Goal: Task Accomplishment & Management: Manage account settings

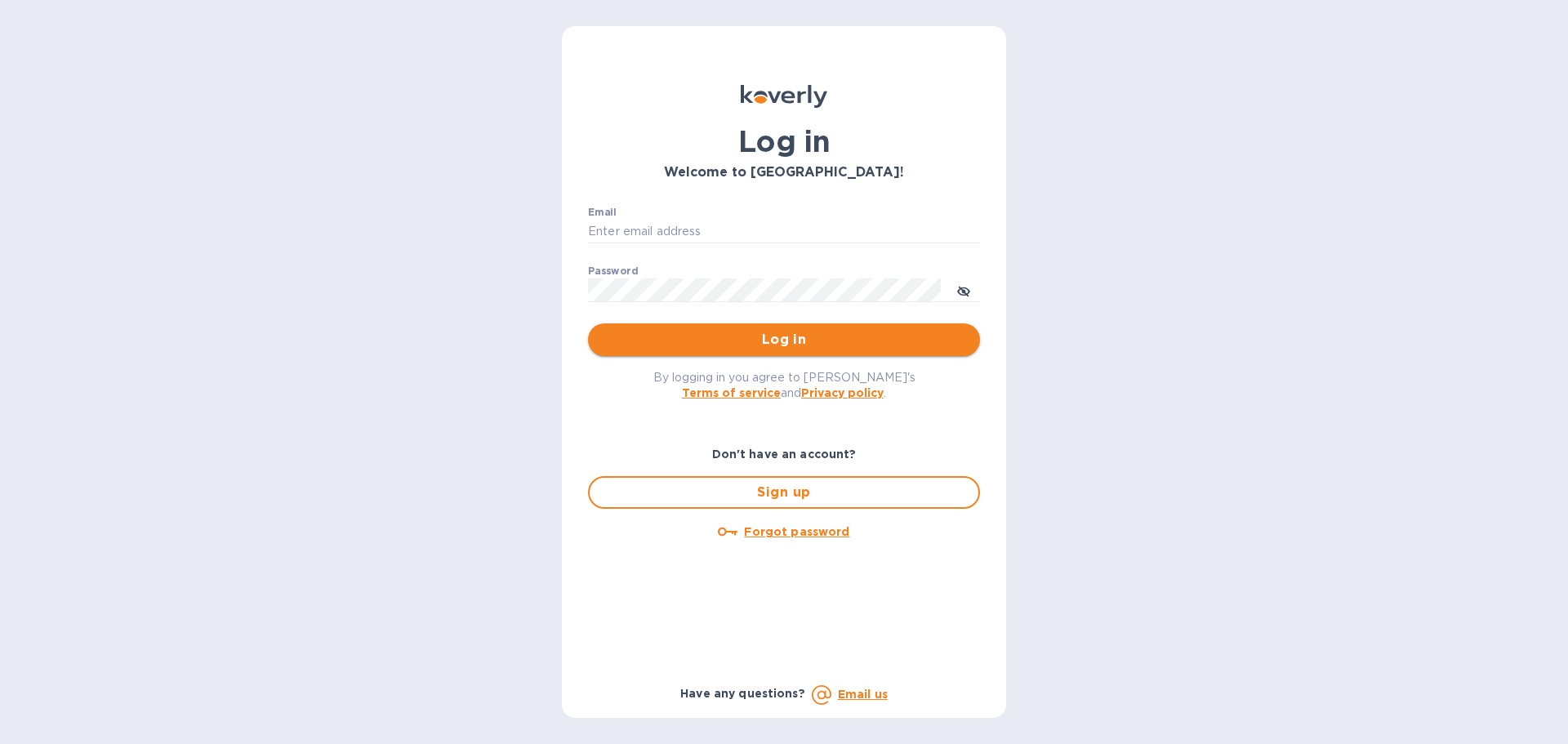
type input "[PERSON_NAME][EMAIL_ADDRESS][DOMAIN_NAME]"
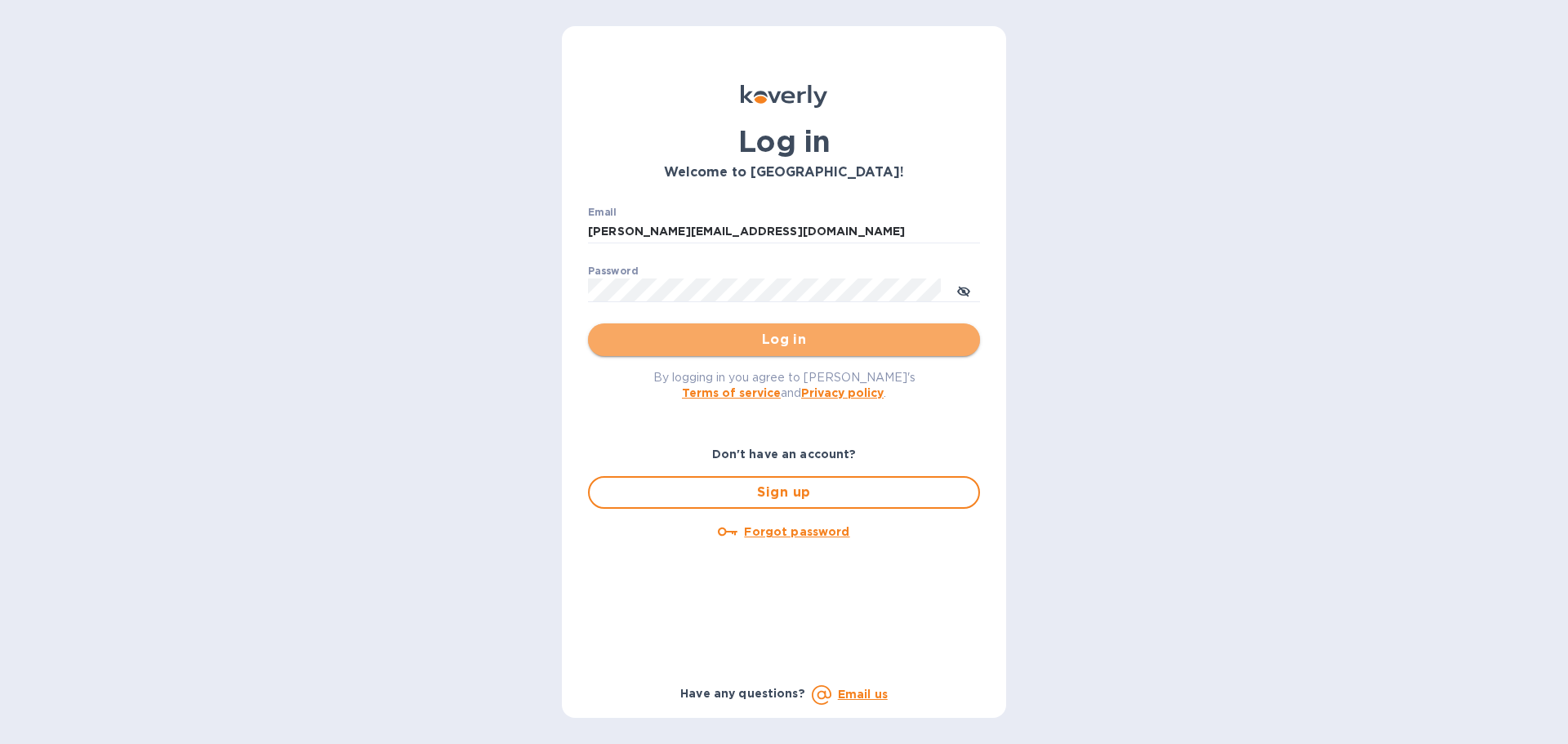
click at [719, 330] on span "Log in" at bounding box center [784, 339] width 366 height 19
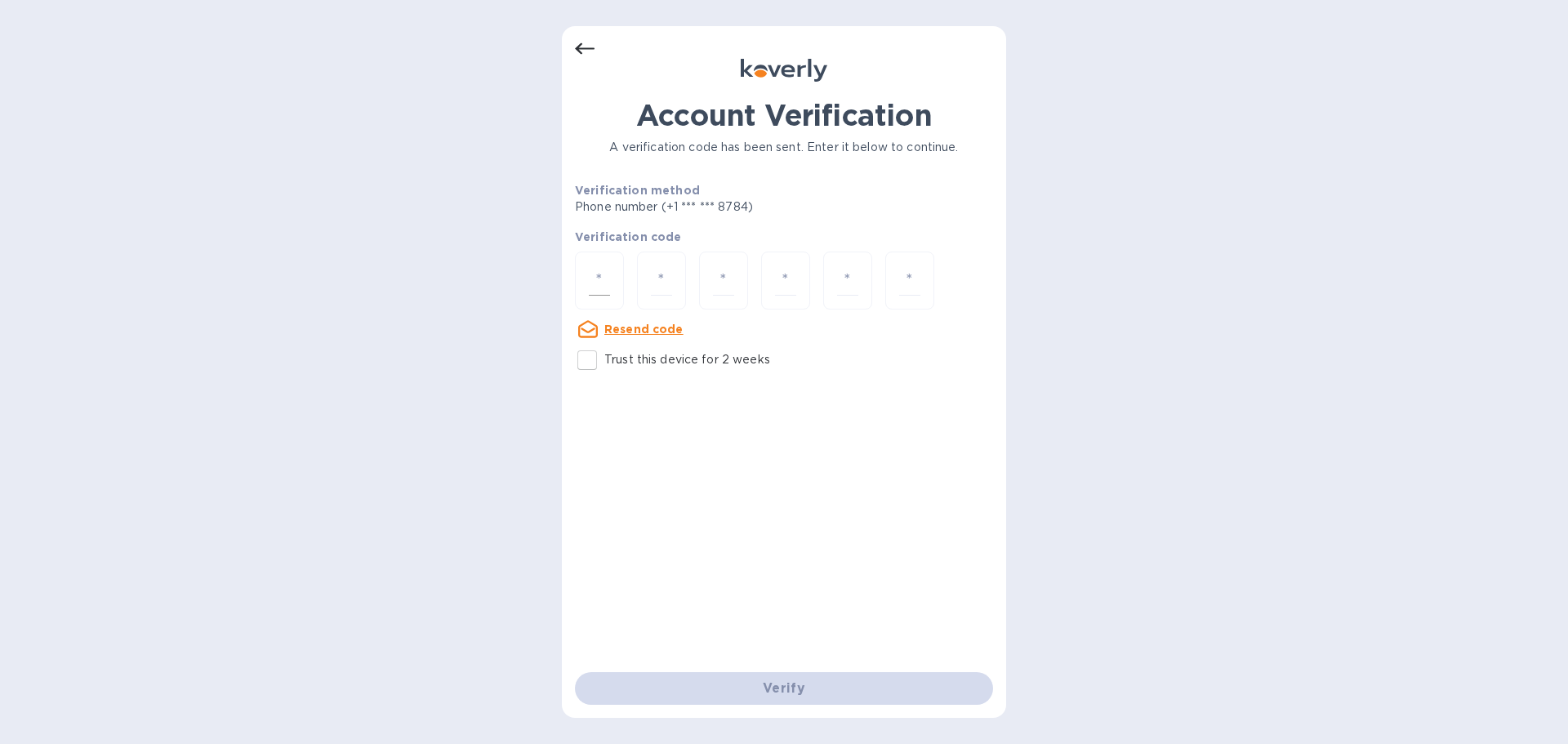
click at [617, 286] on div at bounding box center [599, 280] width 49 height 58
click at [591, 353] on input "Trust this device for 2 weeks" at bounding box center [587, 360] width 34 height 34
checkbox input "true"
click at [610, 281] on input "number" at bounding box center [599, 280] width 21 height 30
type input "2"
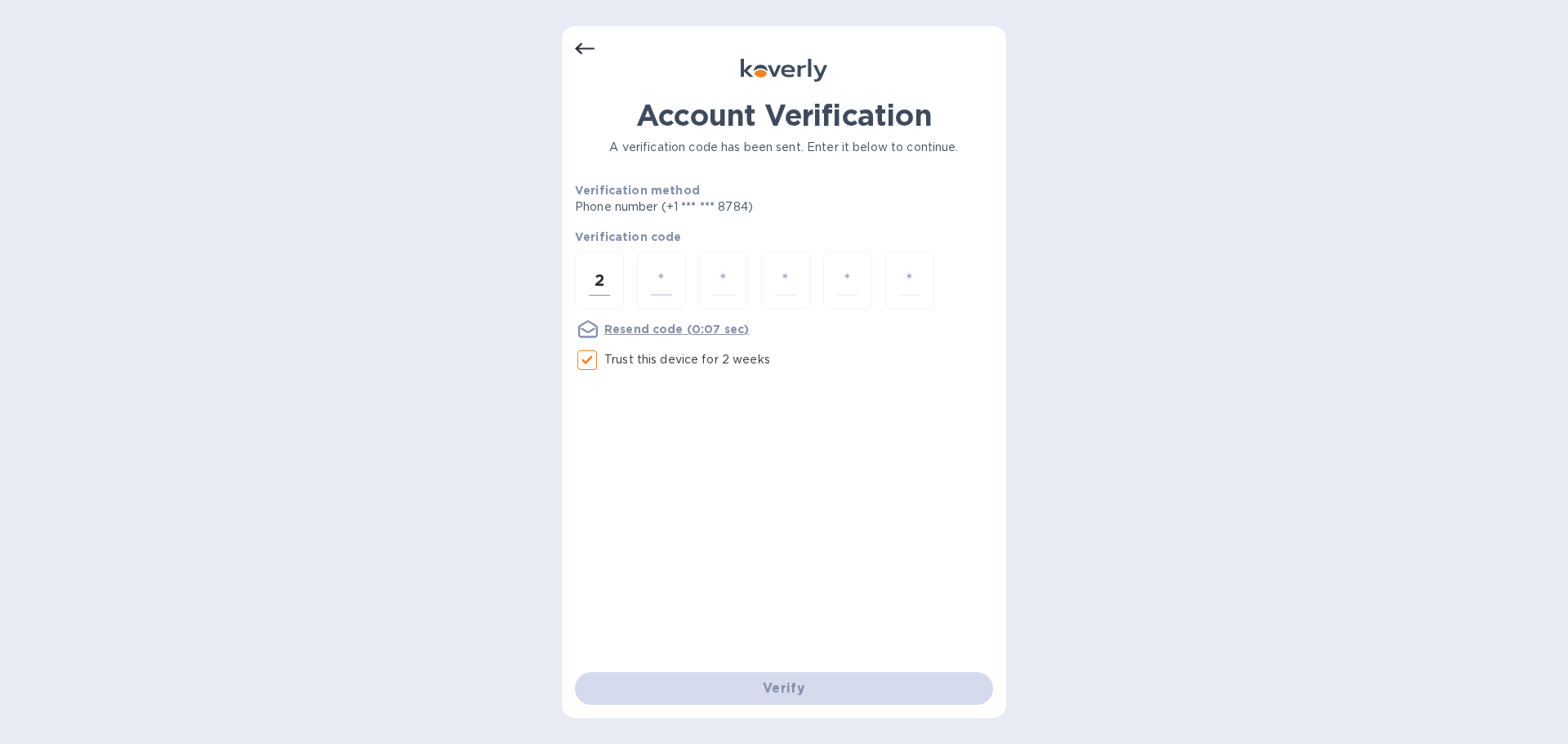
type input "2"
type input "3"
type input "9"
type input "4"
type input "3"
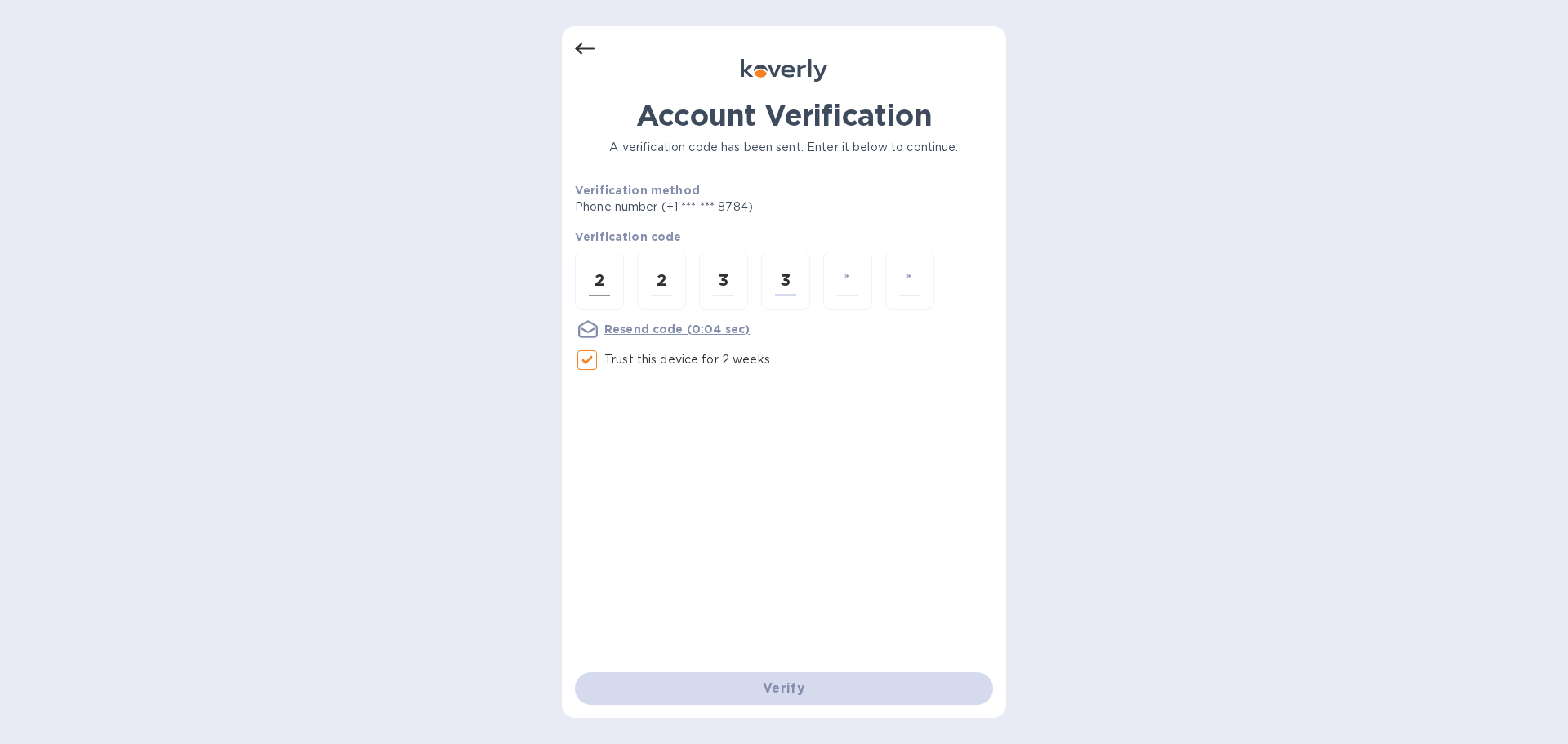
type input "4"
click at [613, 282] on div "2" at bounding box center [599, 280] width 49 height 58
type input "2"
type input "3"
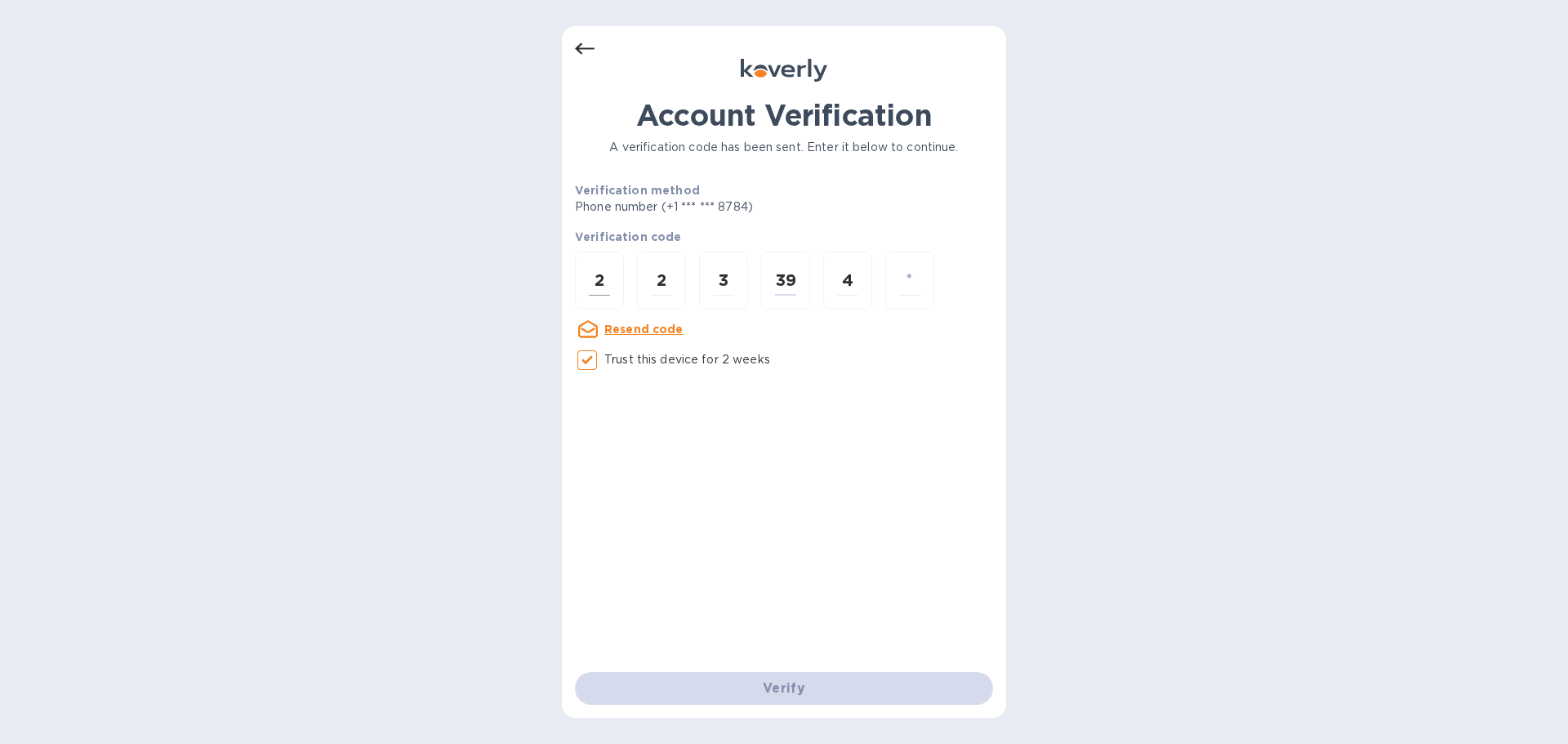
type input "9"
type input "3"
type input "4"
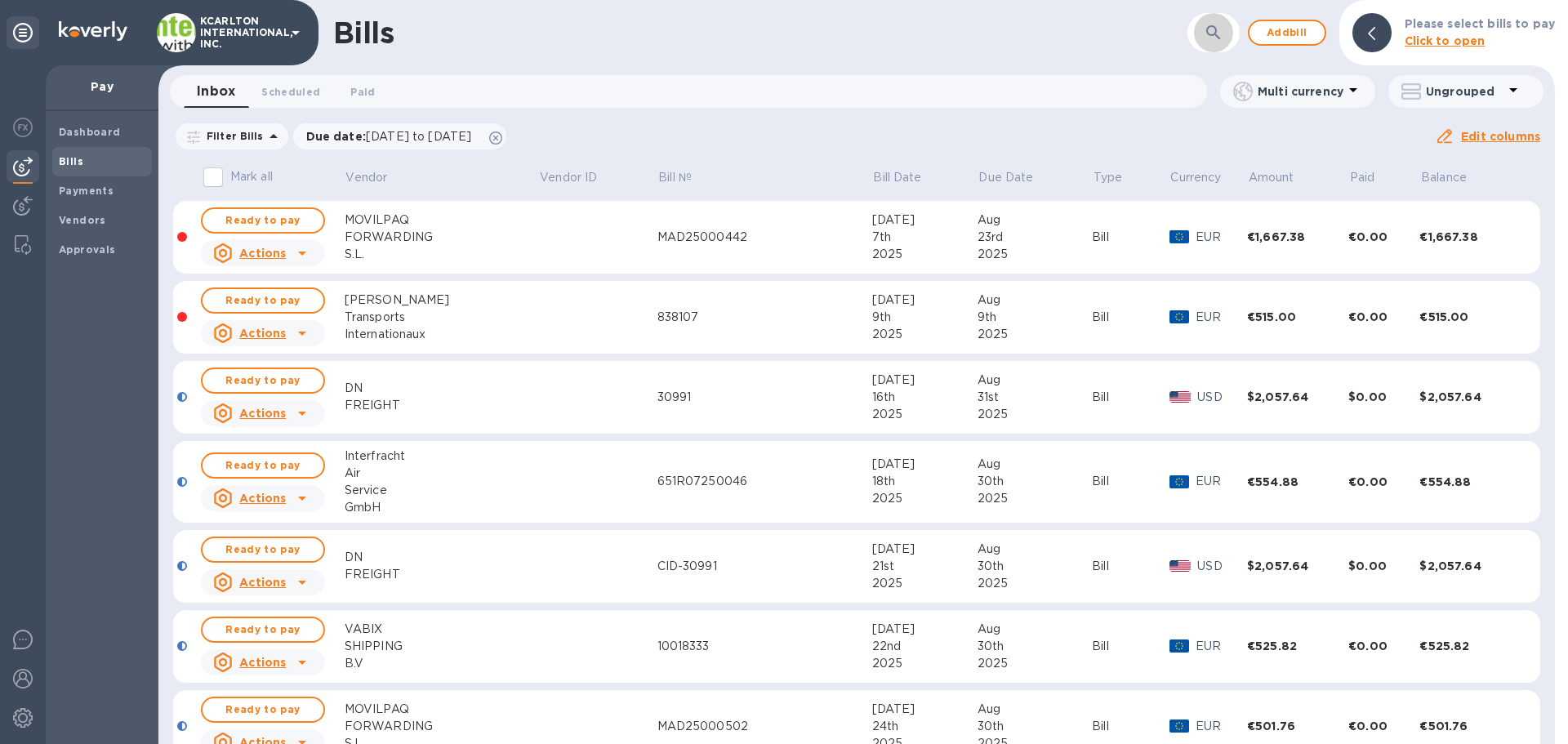
click at [1223, 38] on icon "button" at bounding box center [1213, 32] width 19 height 19
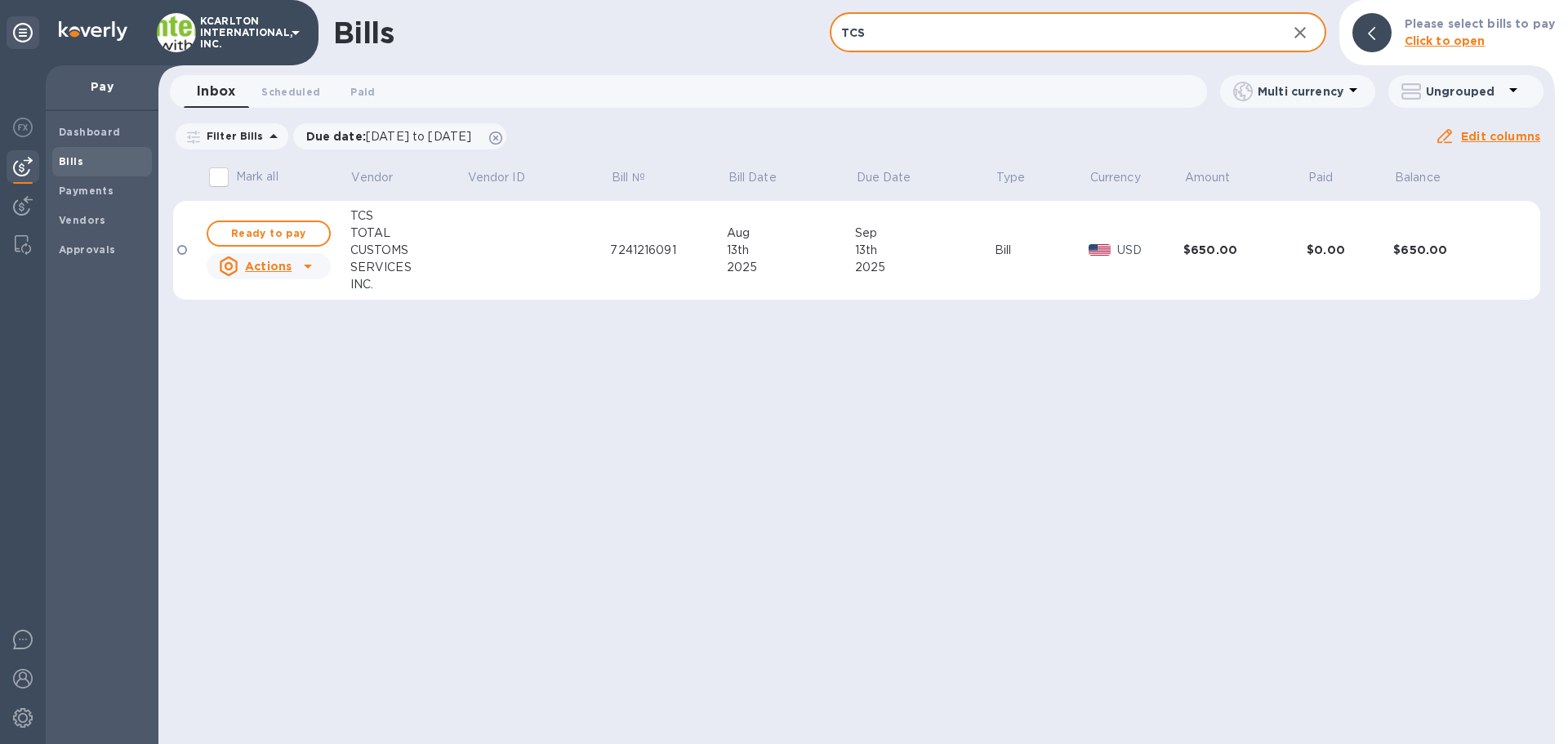
type input "TCS"
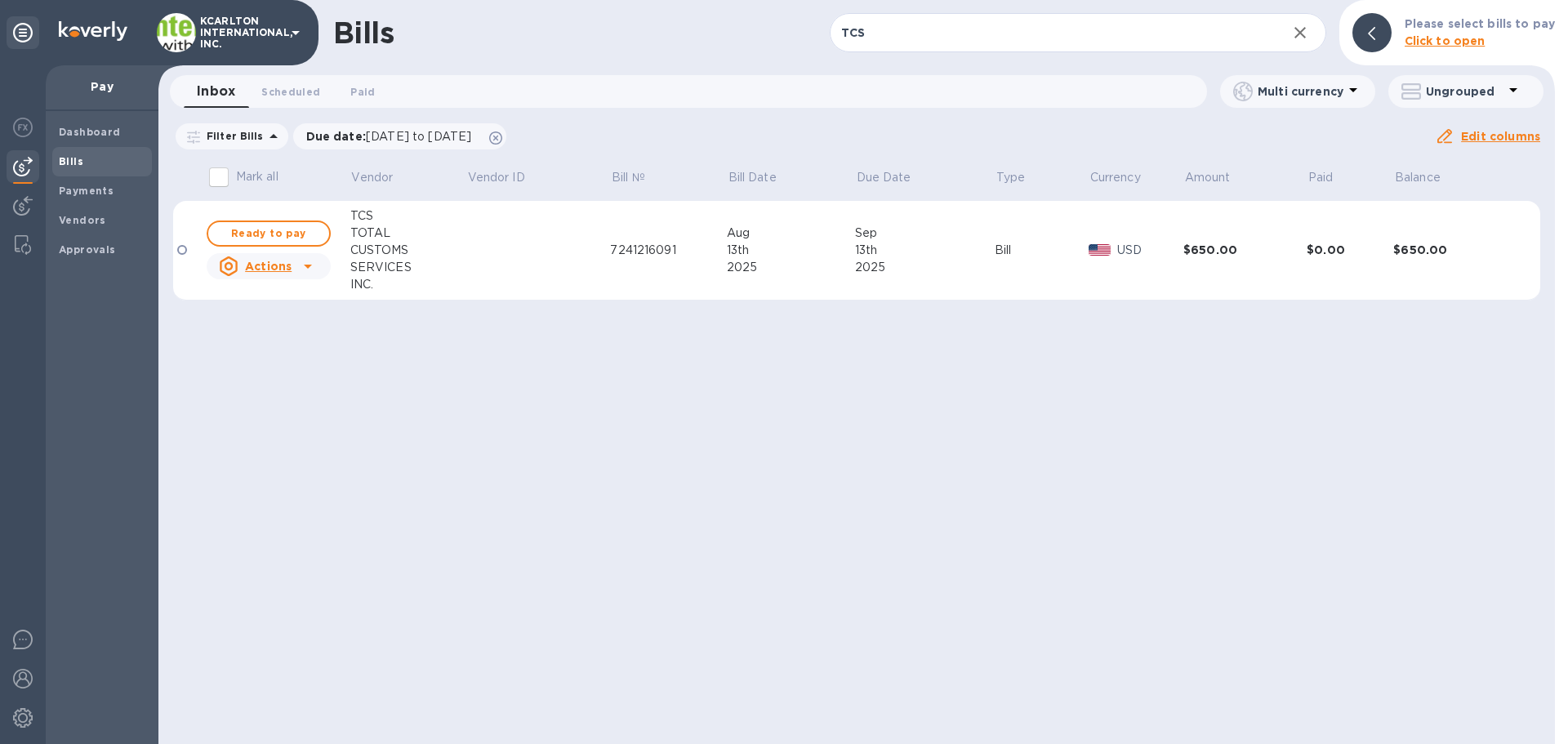
click at [403, 230] on div "TOTAL" at bounding box center [409, 232] width 116 height 18
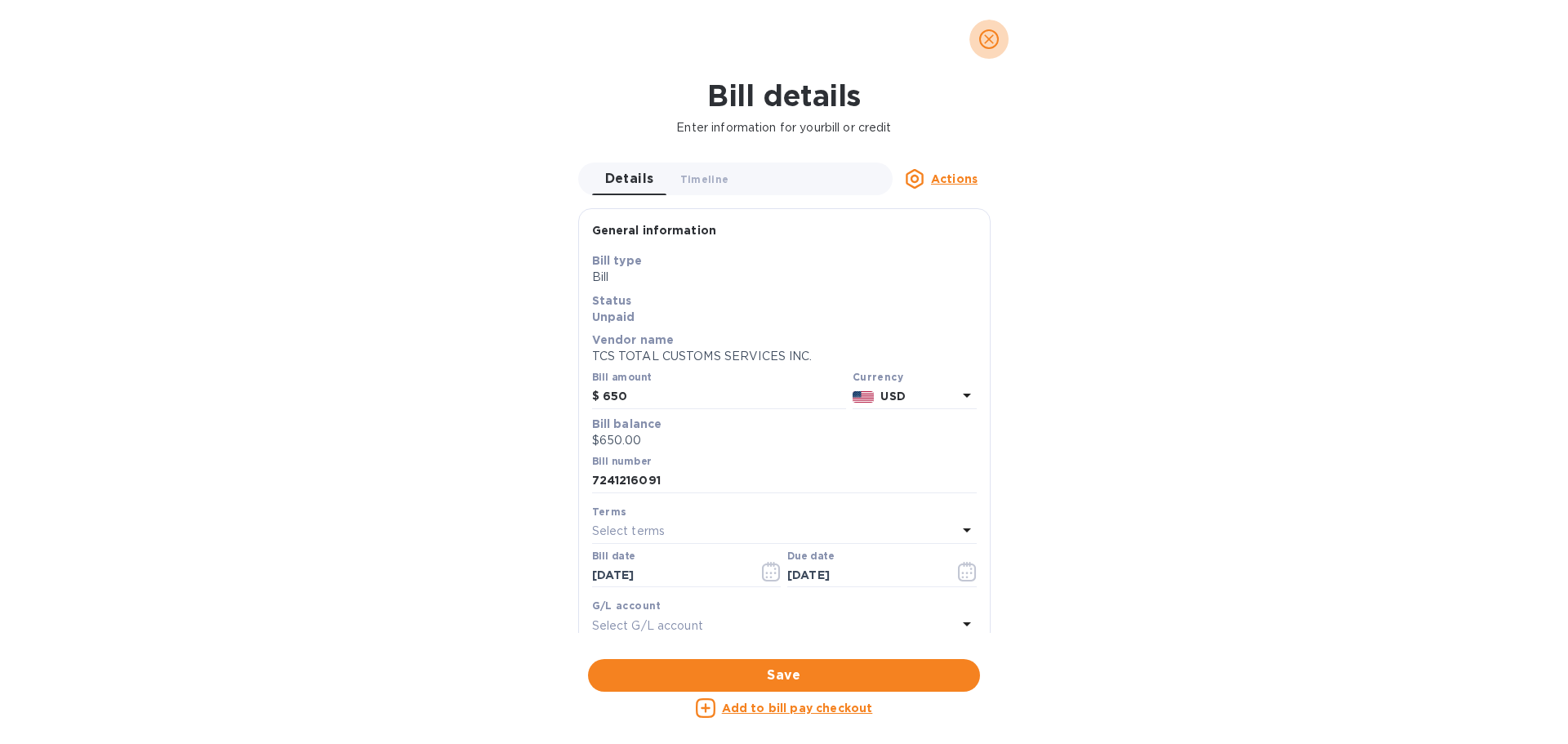
click at [992, 44] on icon "close" at bounding box center [989, 40] width 17 height 17
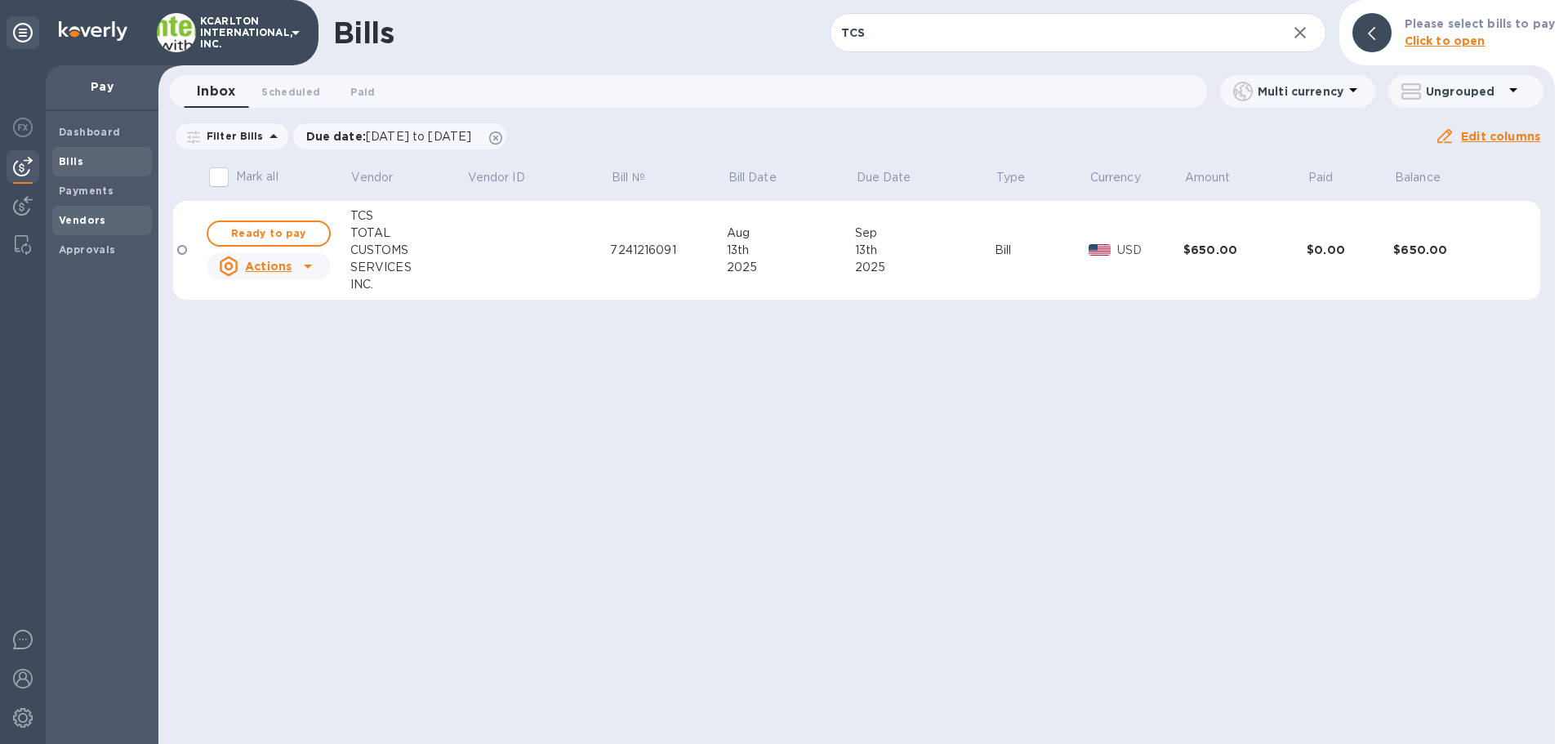
click at [71, 212] on span "Vendors" at bounding box center [82, 220] width 47 height 17
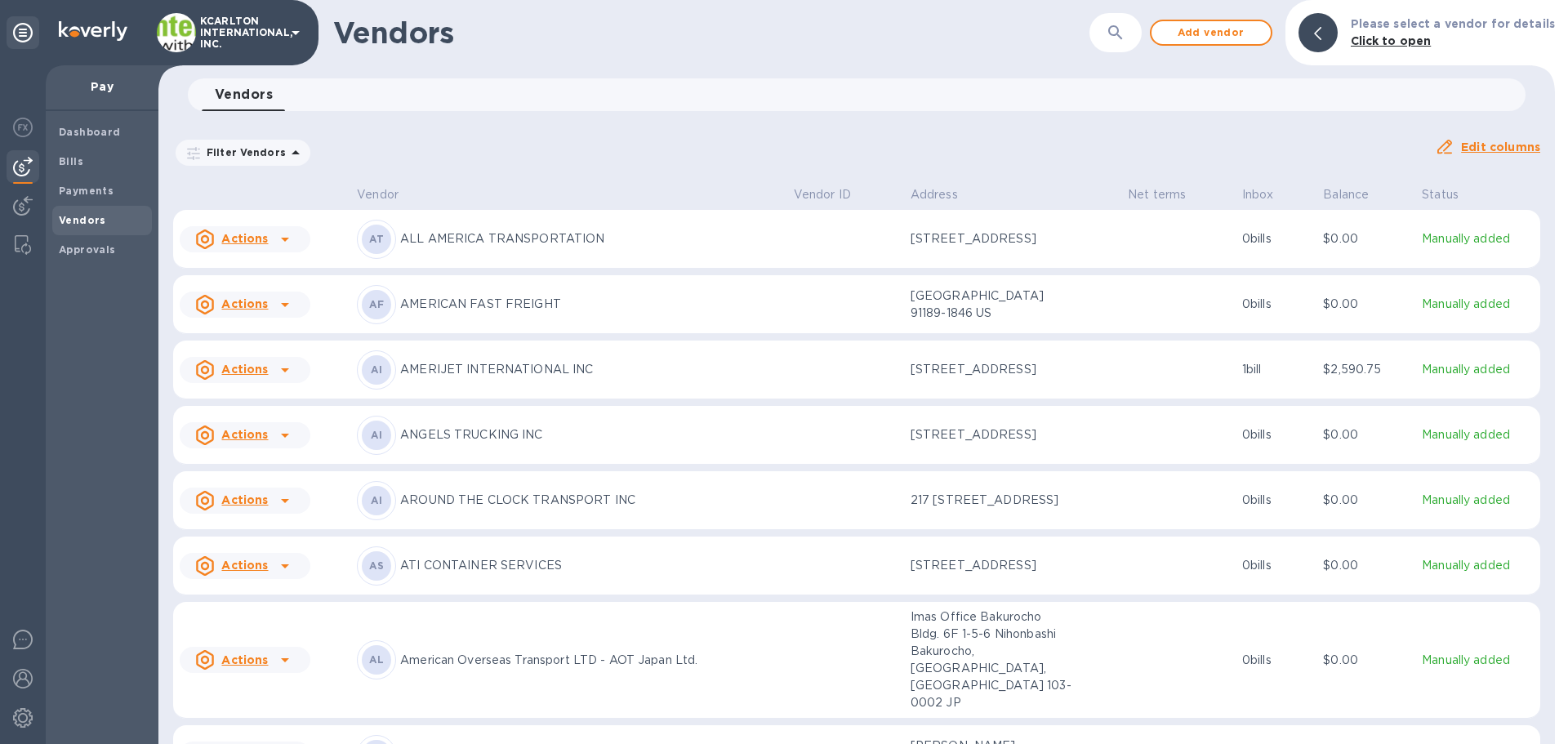
click at [1142, 31] on div "​" at bounding box center [1115, 32] width 53 height 40
click at [1113, 30] on button "button" at bounding box center [1115, 32] width 40 height 40
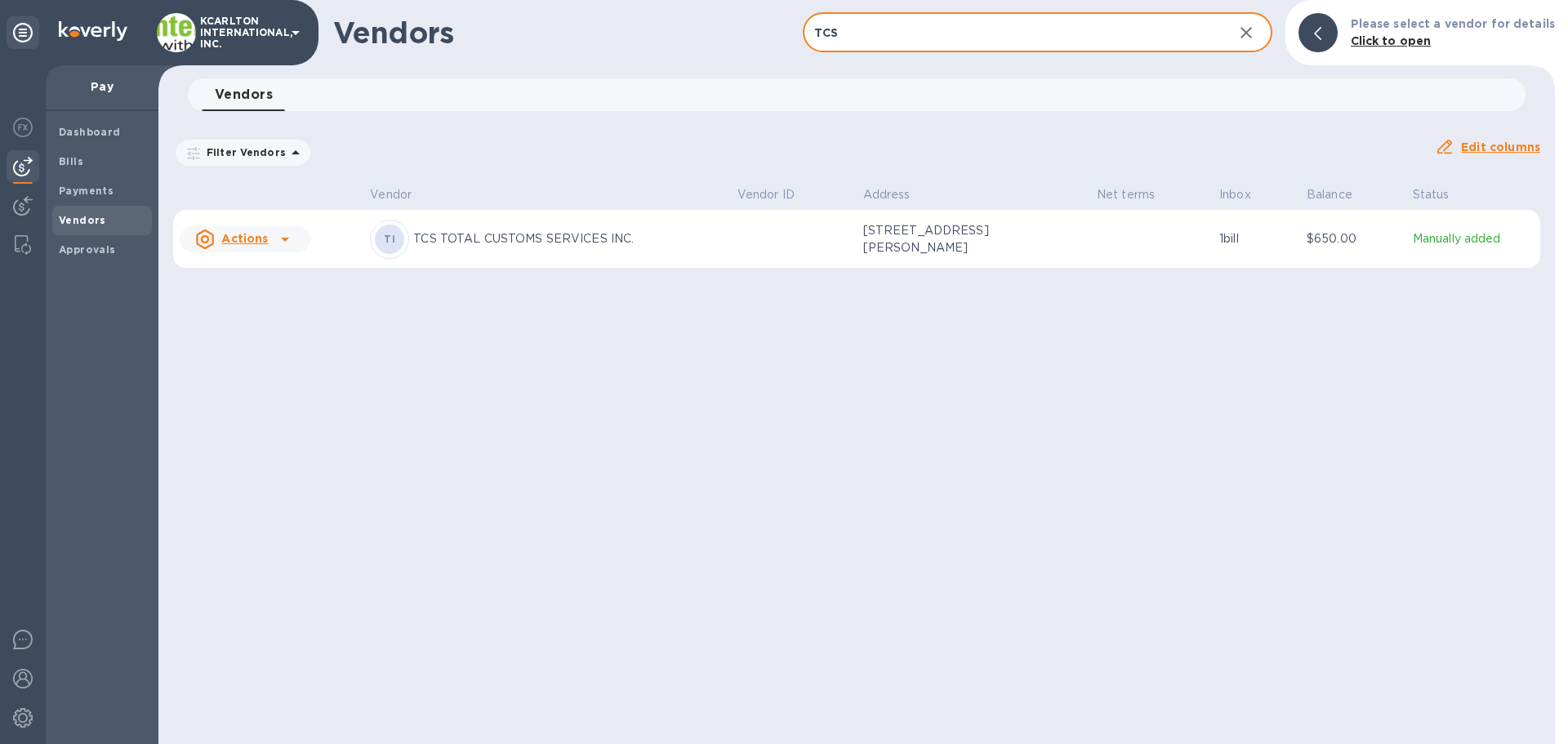
type input "TCS"
click at [1106, 250] on td at bounding box center [1151, 240] width 123 height 59
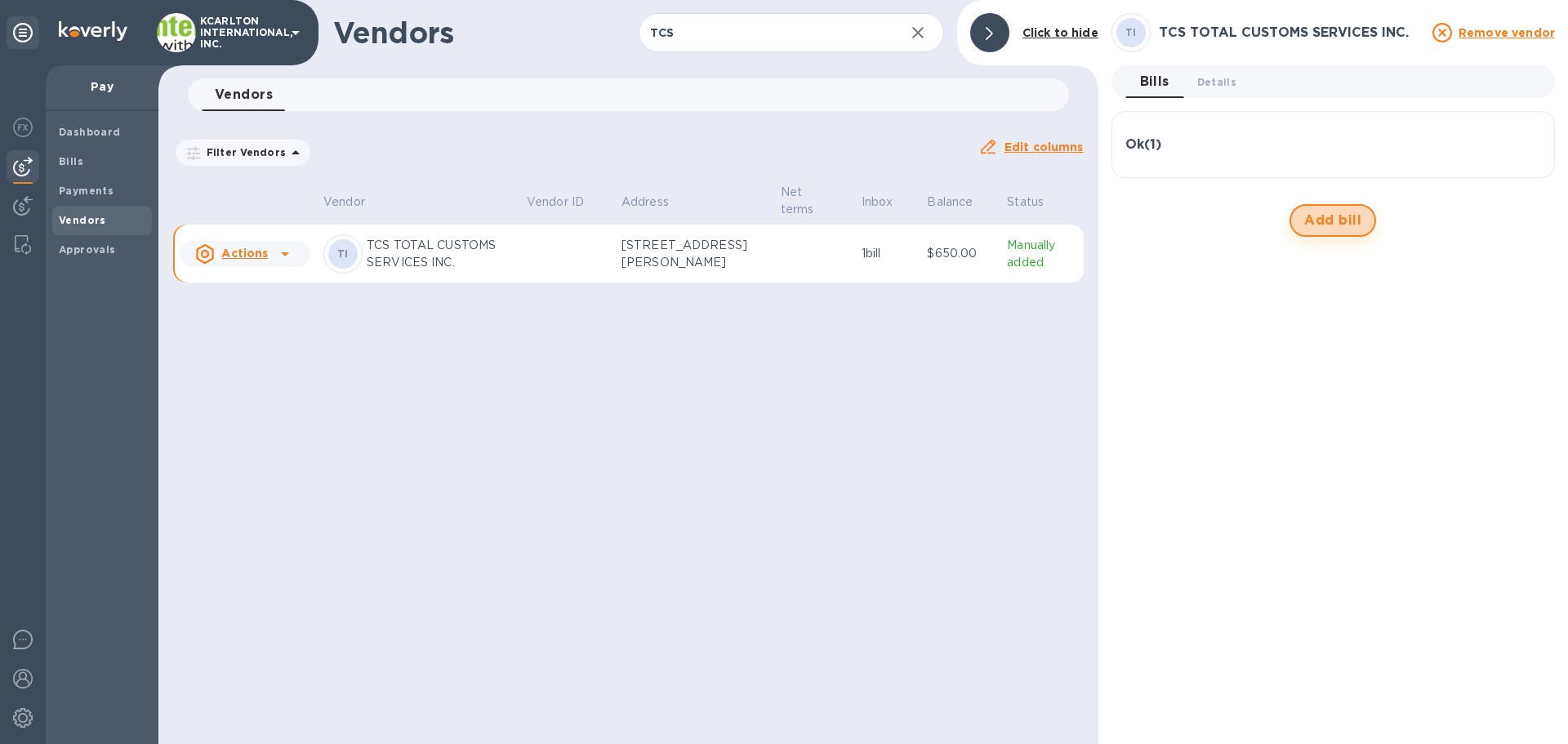
click at [1326, 218] on span "Add bill" at bounding box center [1333, 219] width 57 height 19
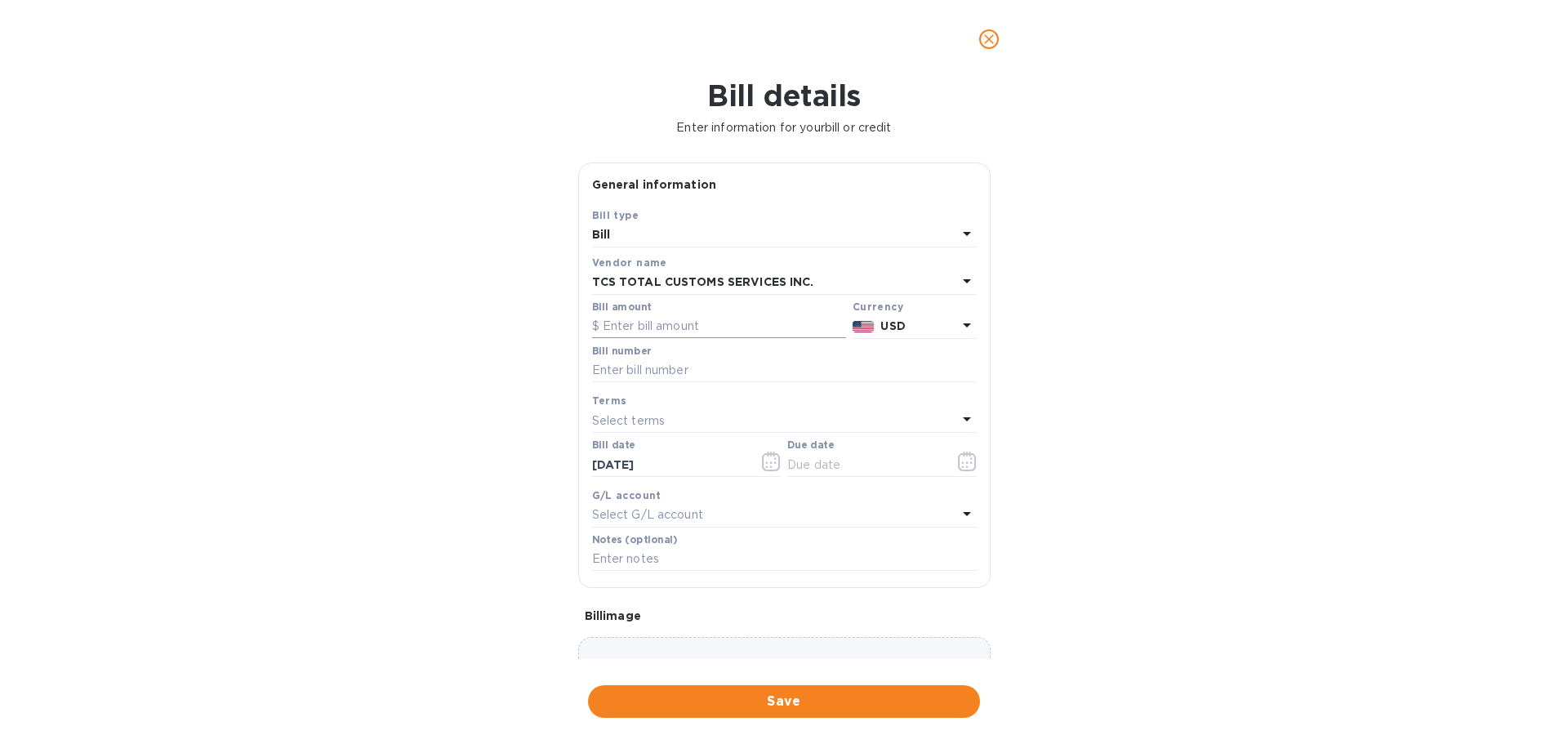
click at [642, 318] on input "text" at bounding box center [719, 326] width 254 height 25
type input "451.42"
type input "2121100291"
type input "[DATE]"
click at [616, 558] on input "text" at bounding box center [784, 559] width 385 height 25
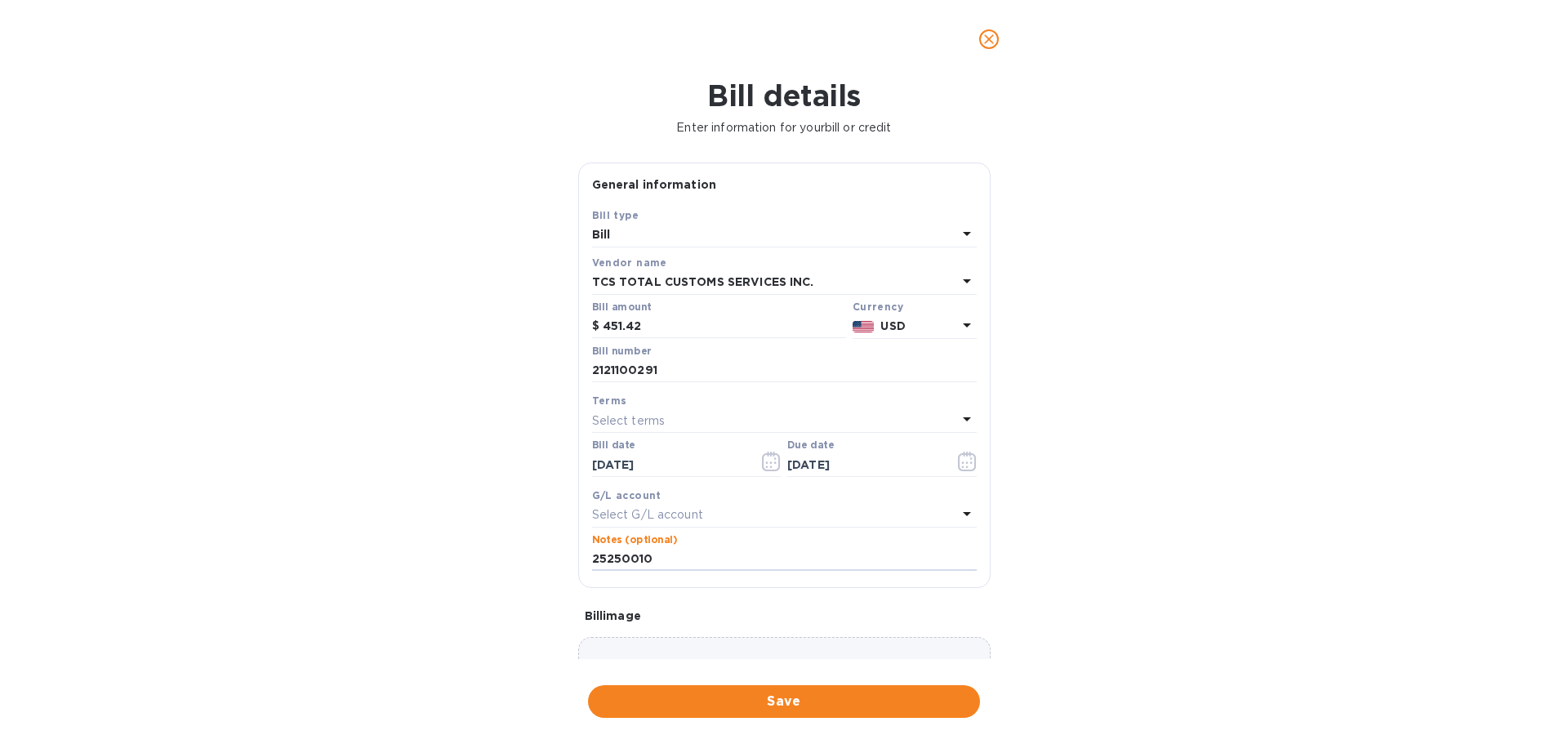
type input "25250010"
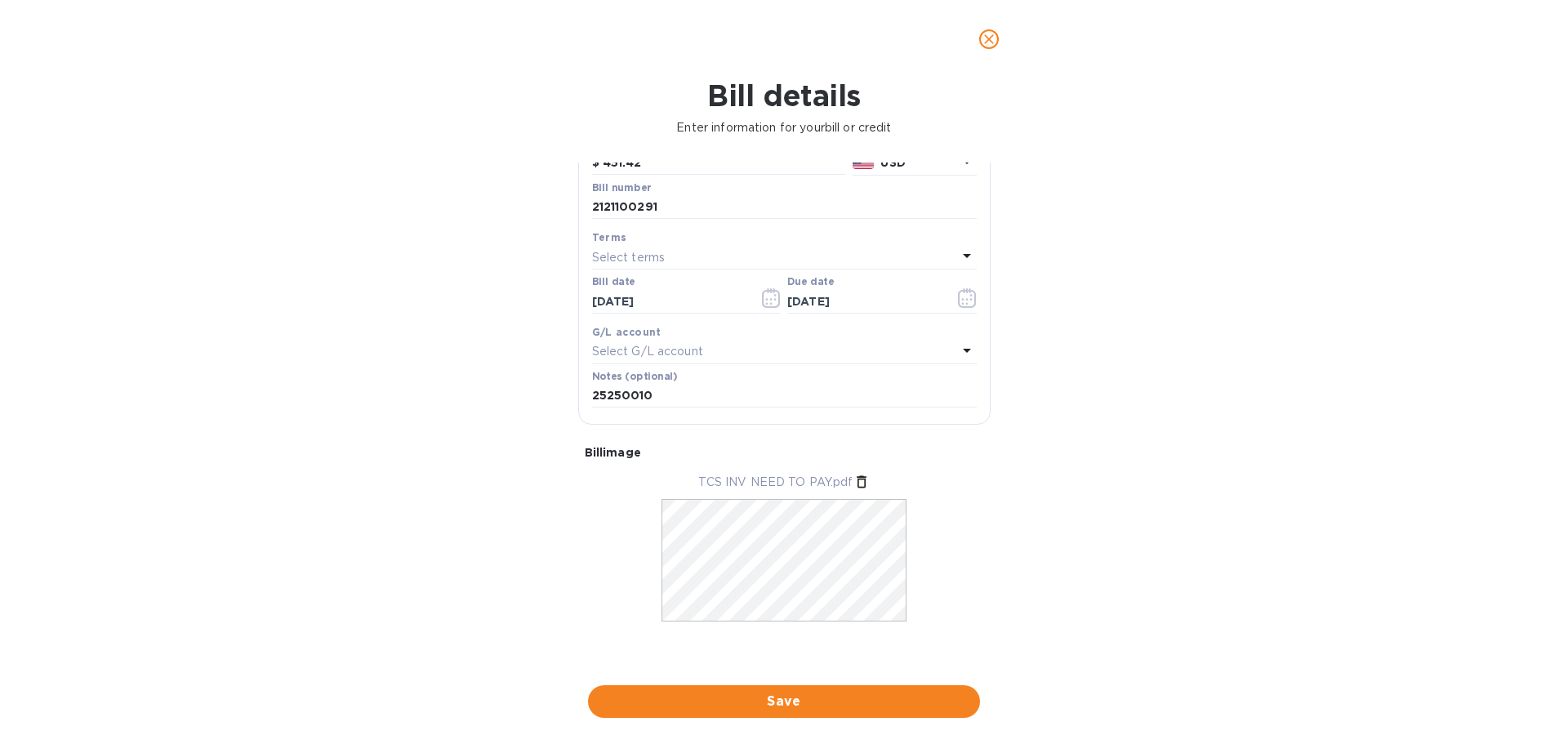
scroll to position [165, 0]
click at [790, 702] on span "Save" at bounding box center [784, 701] width 366 height 19
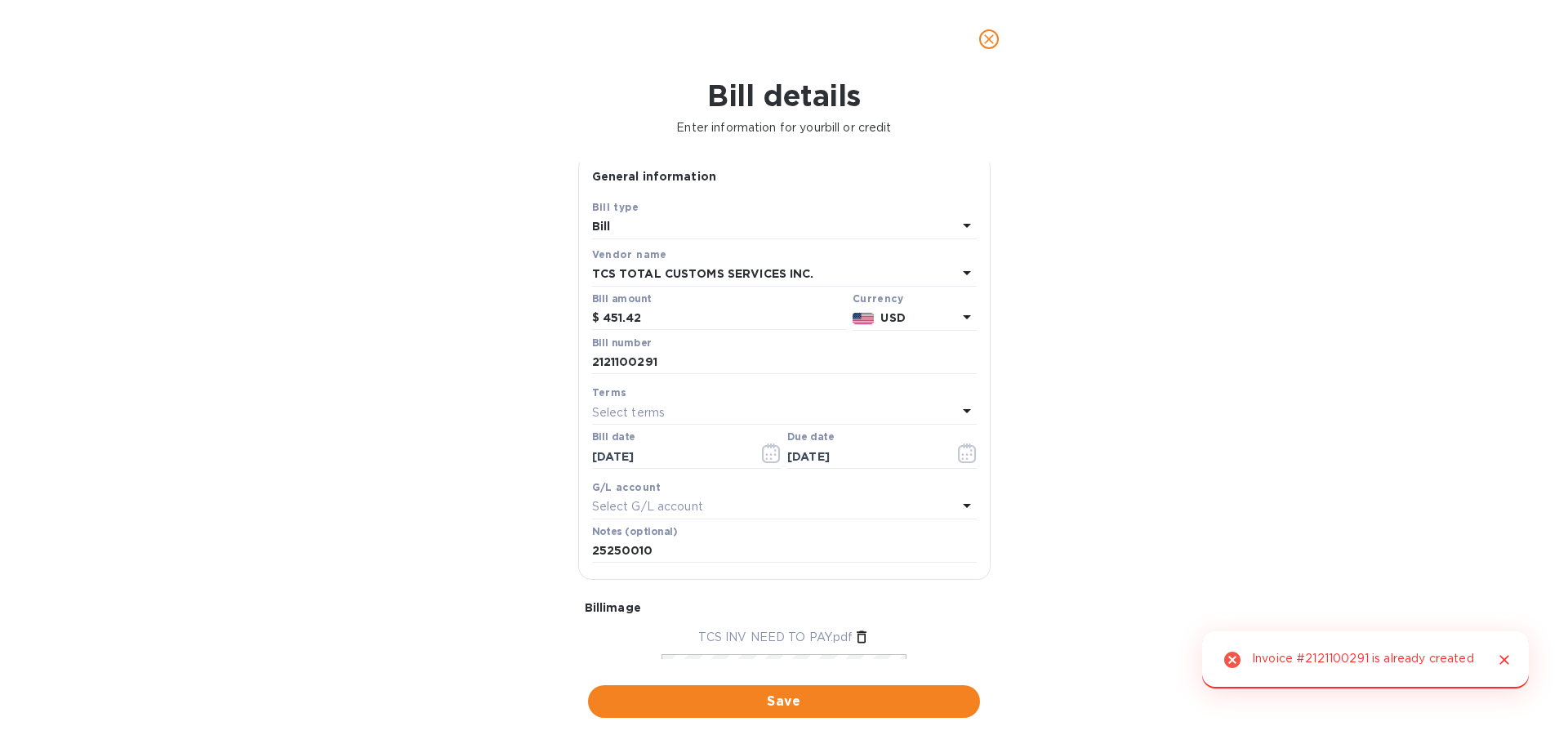
scroll to position [2, 0]
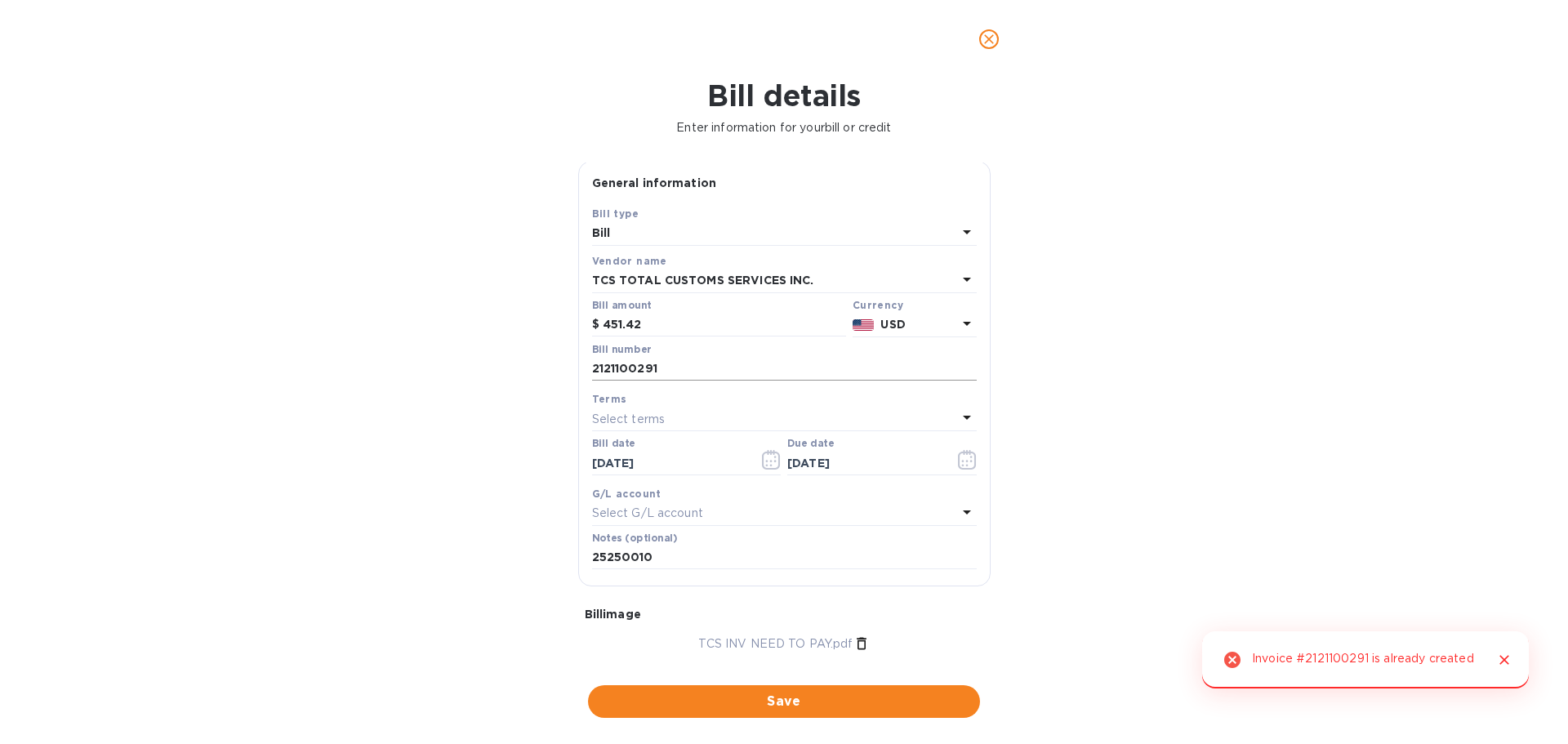
click at [683, 367] on input "2121100291" at bounding box center [784, 369] width 385 height 25
type input "2121100291-1"
click at [735, 690] on button "Save" at bounding box center [784, 701] width 392 height 32
